Goal: Find specific page/section: Find specific page/section

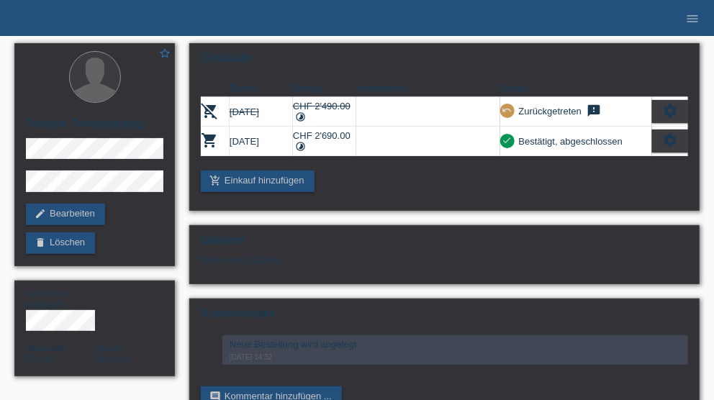
drag, startPoint x: 73, startPoint y: 23, endPoint x: 327, endPoint y: 28, distance: 254.1
click at [77, 24] on nav "POS — MF Group Kund*innen 41 Einkäufe E-Mail Support Tsepak Tsetoptsang close" at bounding box center [357, 18] width 714 height 36
click at [696, 14] on icon "menu" at bounding box center [692, 19] width 14 height 14
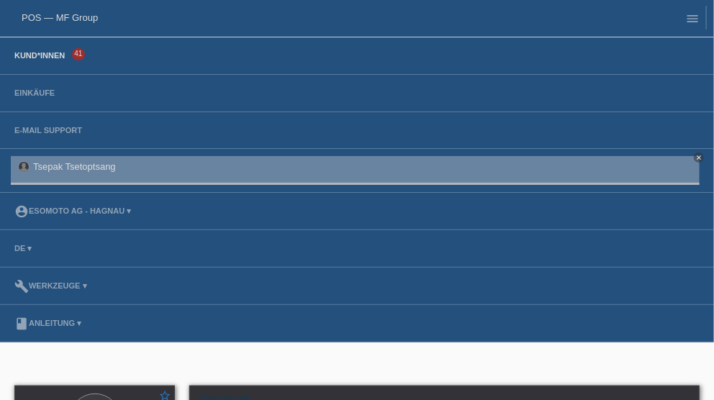
click at [42, 58] on link "Kund*innen" at bounding box center [39, 55] width 65 height 9
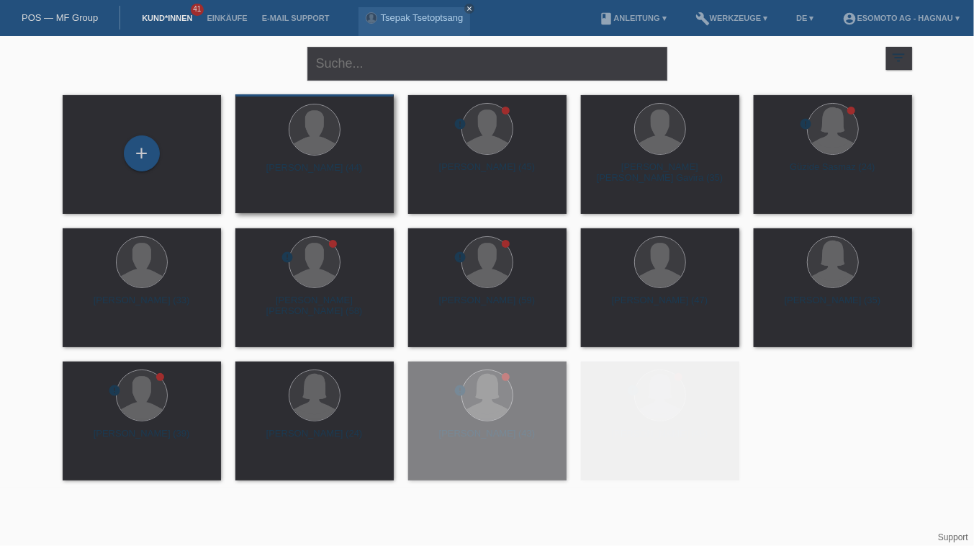
drag, startPoint x: 145, startPoint y: 171, endPoint x: 254, endPoint y: 164, distance: 109.6
click at [145, 171] on div "+" at bounding box center [141, 154] width 135 height 38
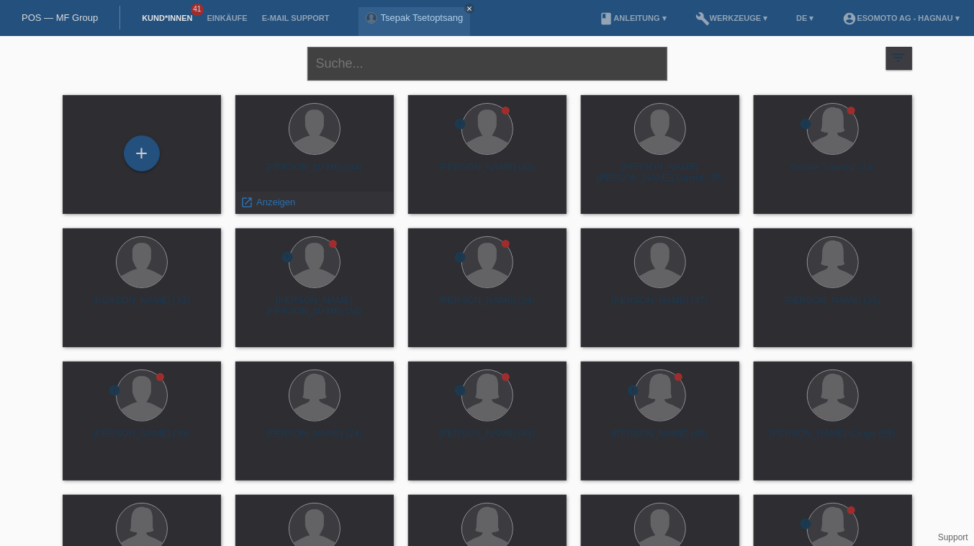
click at [378, 59] on input "text" at bounding box center [487, 64] width 360 height 34
type input "nuredini"
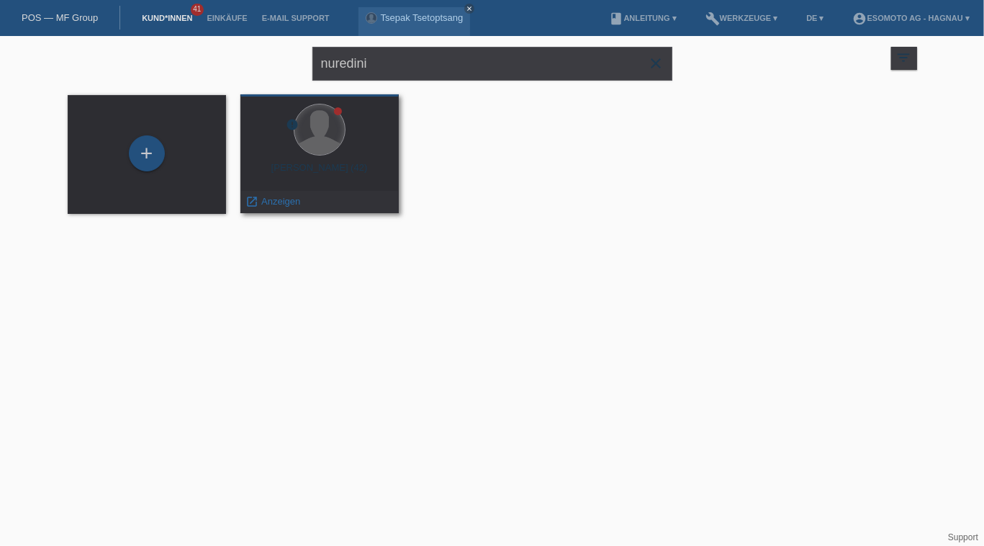
click at [325, 150] on div at bounding box center [319, 129] width 50 height 50
click at [332, 175] on div "Muhamet Nuredini (42)" at bounding box center [319, 173] width 135 height 23
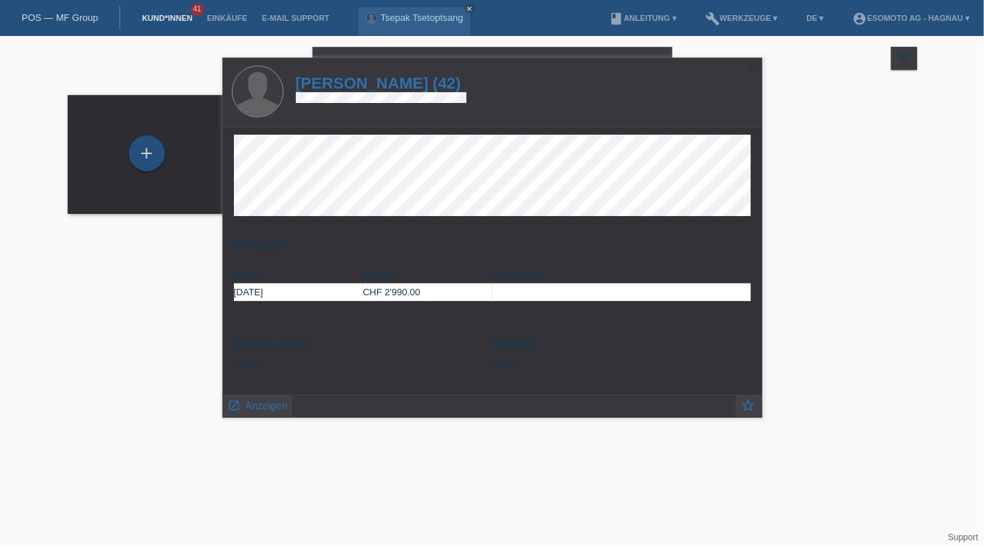
click at [720, 67] on icon "close" at bounding box center [752, 68] width 12 height 12
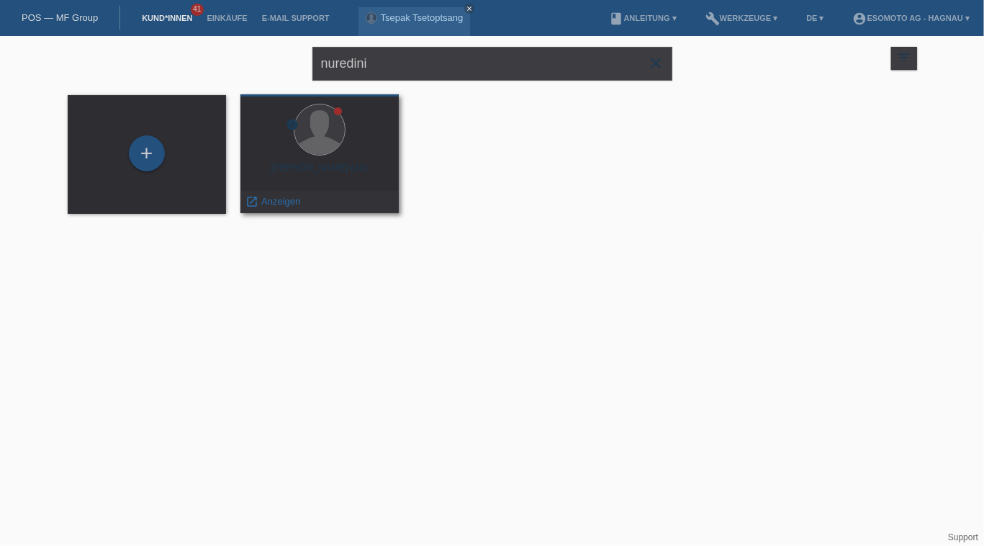
click at [309, 170] on div "Muhamet Nuredini (42)" at bounding box center [319, 173] width 135 height 23
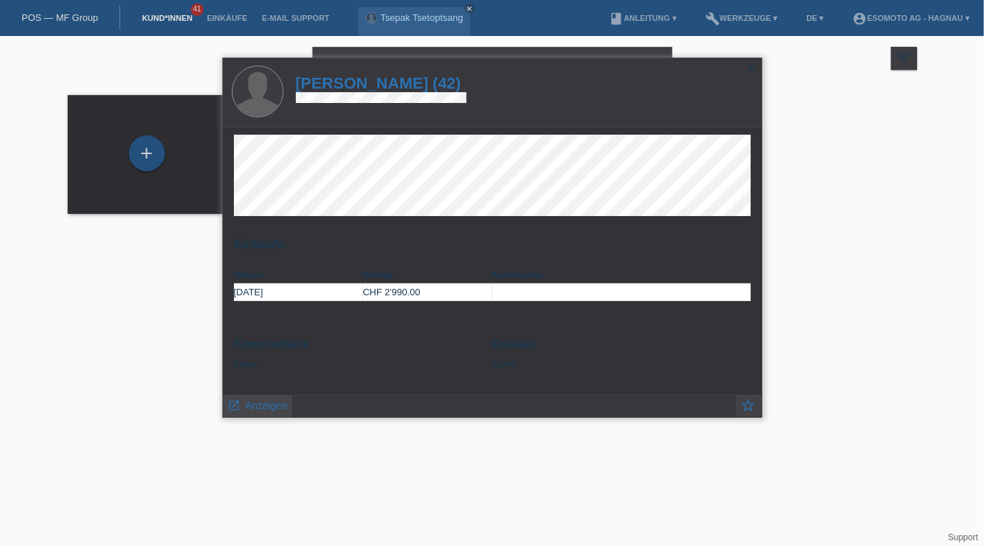
click at [276, 399] on span "Anzeigen" at bounding box center [266, 405] width 42 height 12
